Goal: Transaction & Acquisition: Purchase product/service

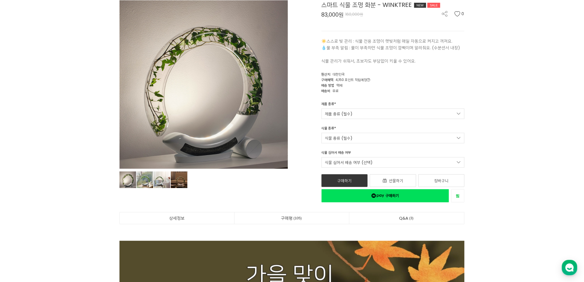
scroll to position [61, 0]
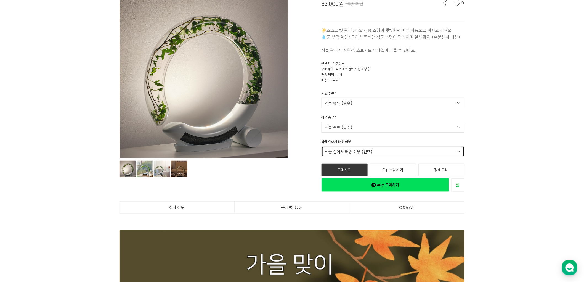
click at [402, 153] on link "식물 심어서 배송 여부 (선택)" at bounding box center [392, 151] width 143 height 10
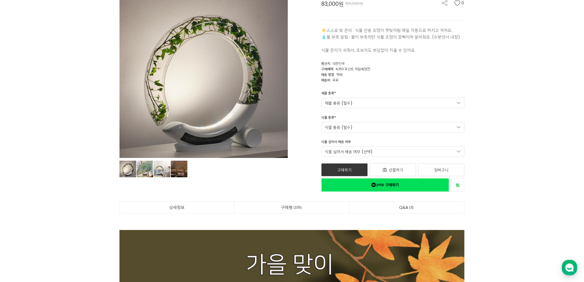
drag, startPoint x: 476, startPoint y: 151, endPoint x: 455, endPoint y: 151, distance: 21.0
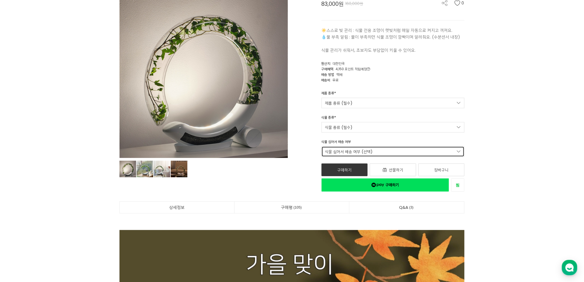
click at [449, 150] on link "식물 심어서 배송 여부 (선택)" at bounding box center [392, 151] width 143 height 10
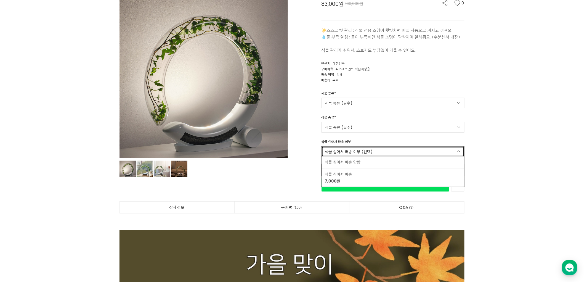
click at [423, 150] on link "식물 심어서 배송 여부 (선택)" at bounding box center [392, 151] width 143 height 10
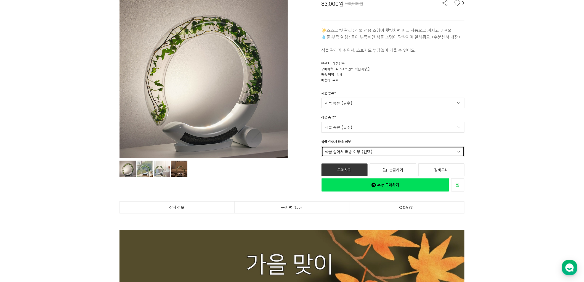
click at [432, 152] on link "식물 심어서 배송 여부 (선택)" at bounding box center [392, 151] width 143 height 10
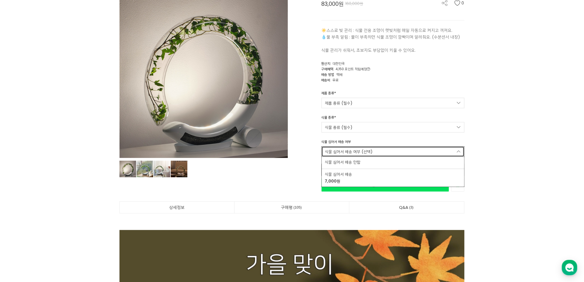
click at [432, 152] on link "식물 심어서 배송 여부 (선택)" at bounding box center [392, 151] width 143 height 10
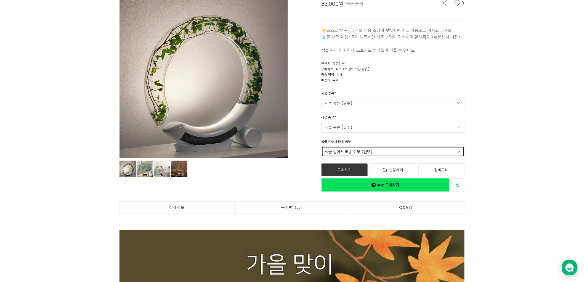
click at [432, 152] on link "식물 심어서 배송 여부 (선택)" at bounding box center [392, 151] width 143 height 10
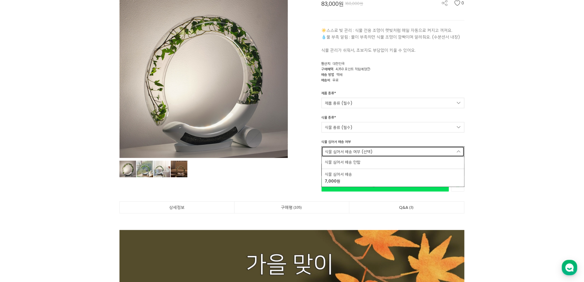
click at [432, 152] on link "식물 심어서 배송 여부 (선택)" at bounding box center [392, 151] width 143 height 10
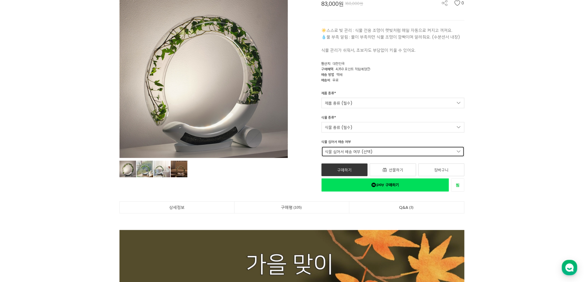
click at [390, 150] on link "식물 심어서 배송 여부 (선택)" at bounding box center [392, 151] width 143 height 10
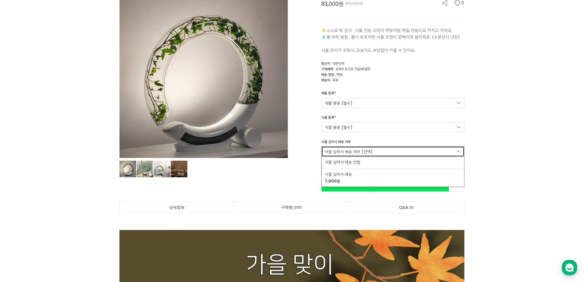
click at [390, 150] on link "식물 심어서 배송 여부 (선택)" at bounding box center [392, 151] width 143 height 10
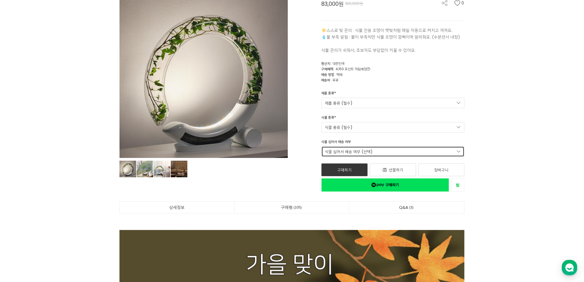
click at [390, 150] on link "식물 심어서 배송 여부 (선택)" at bounding box center [392, 151] width 143 height 10
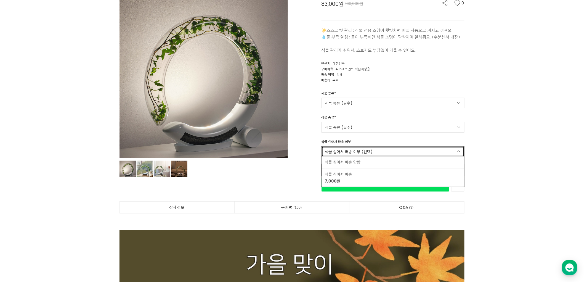
click at [390, 150] on link "식물 심어서 배송 여부 (선택)" at bounding box center [392, 151] width 143 height 10
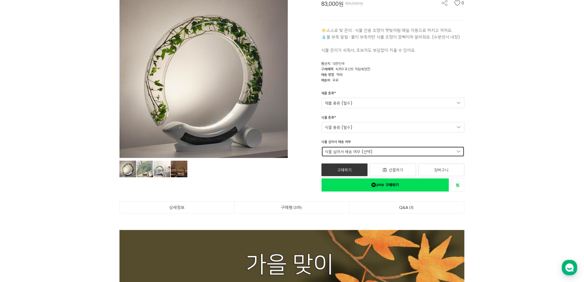
click at [394, 150] on link "식물 심어서 배송 여부 (선택)" at bounding box center [392, 151] width 143 height 10
